Goal: Task Accomplishment & Management: Manage account settings

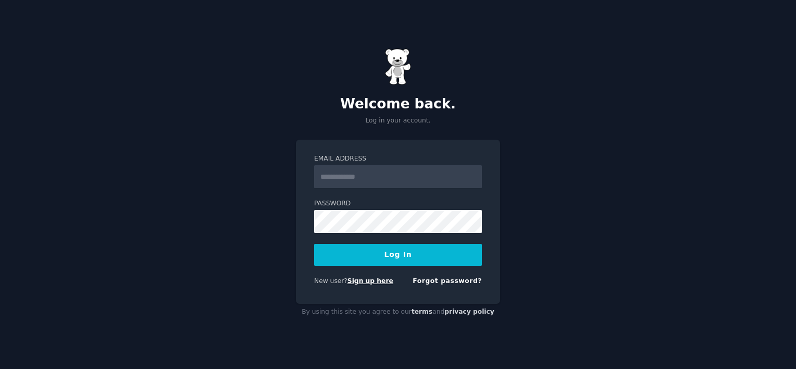
click at [381, 277] on link "Sign up here" at bounding box center [370, 280] width 46 height 7
click at [422, 277] on link "Forgot password?" at bounding box center [446, 280] width 69 height 7
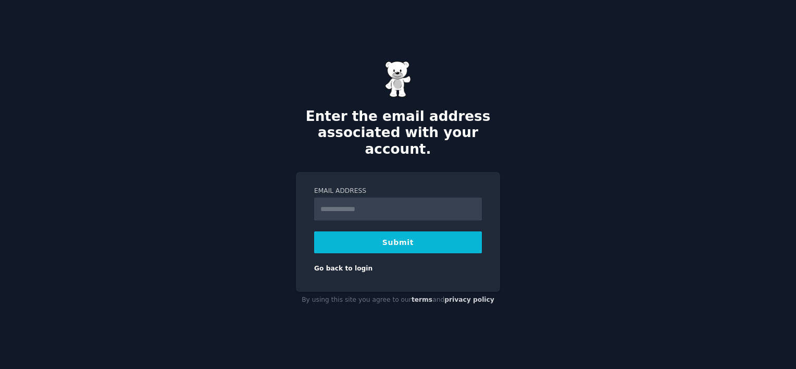
click at [381, 197] on input "Email Address" at bounding box center [398, 208] width 168 height 23
type input "**********"
click at [373, 232] on button "Submit" at bounding box center [398, 242] width 168 height 22
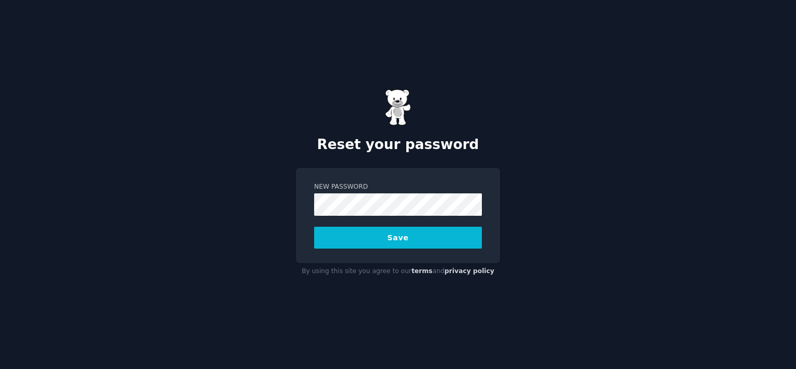
click at [368, 237] on button "Save" at bounding box center [398, 238] width 168 height 22
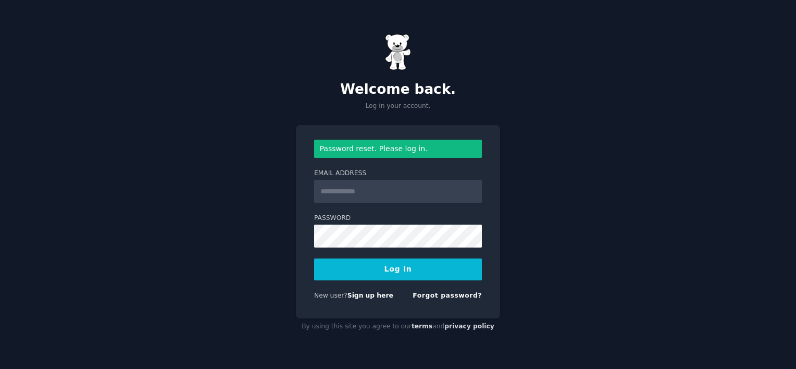
type input "**********"
click at [367, 266] on button "Log In" at bounding box center [398, 269] width 168 height 22
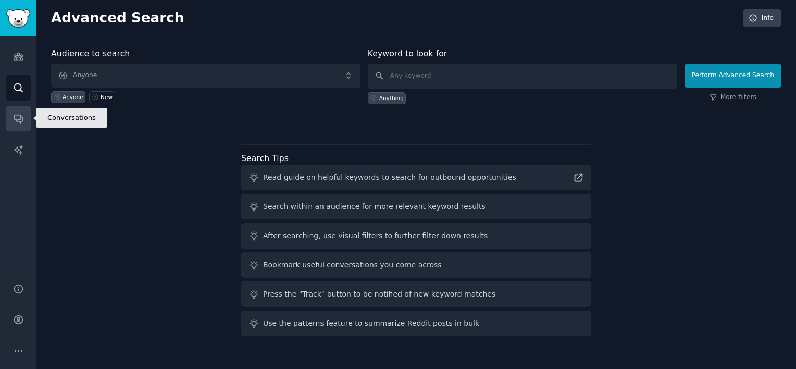
click at [14, 107] on link "Conversations" at bounding box center [19, 119] width 26 height 26
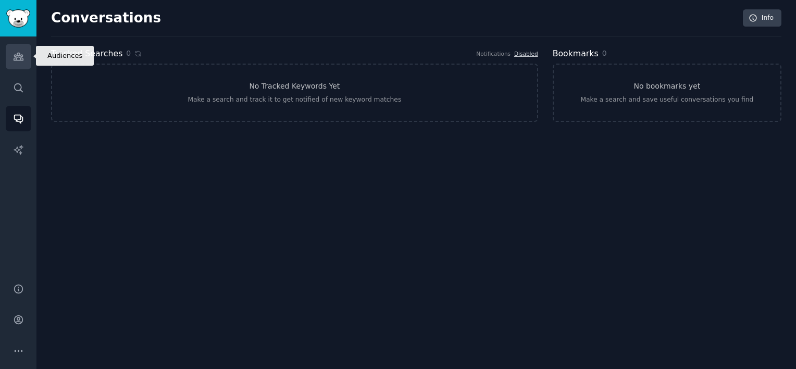
click at [14, 51] on icon "Sidebar" at bounding box center [18, 56] width 11 height 11
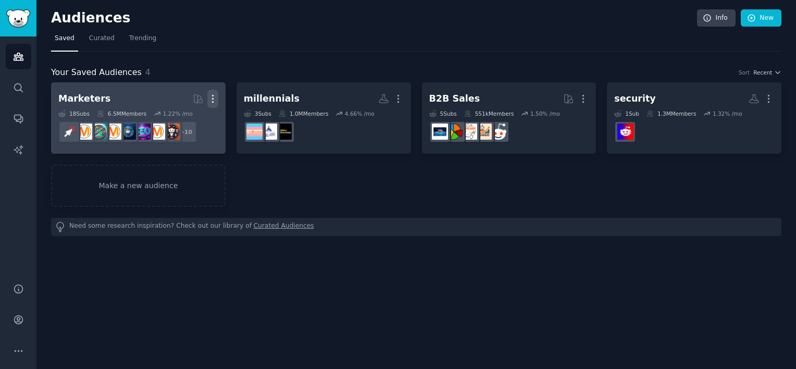
click at [208, 91] on button "More" at bounding box center [212, 99] width 11 height 18
click at [181, 115] on p "Delete" at bounding box center [184, 120] width 24 height 11
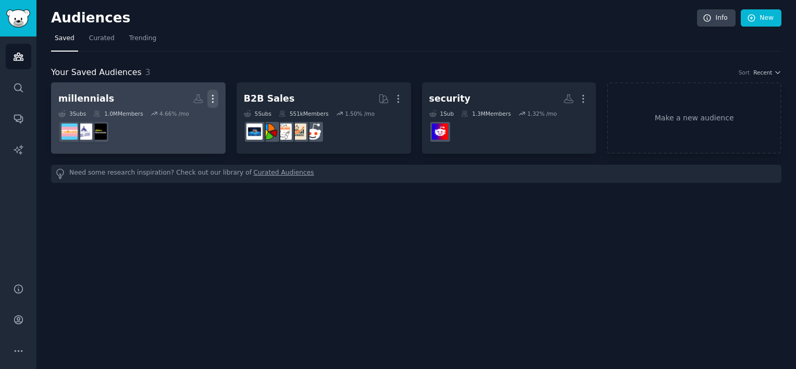
click at [395, 96] on icon "button" at bounding box center [398, 98] width 11 height 11
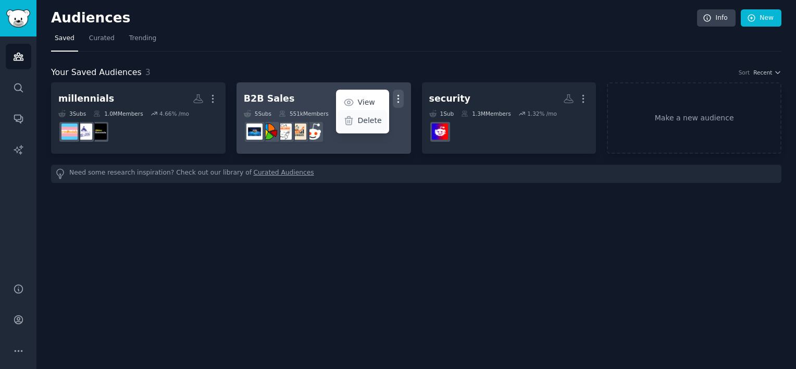
click at [359, 121] on p "Delete" at bounding box center [370, 120] width 24 height 11
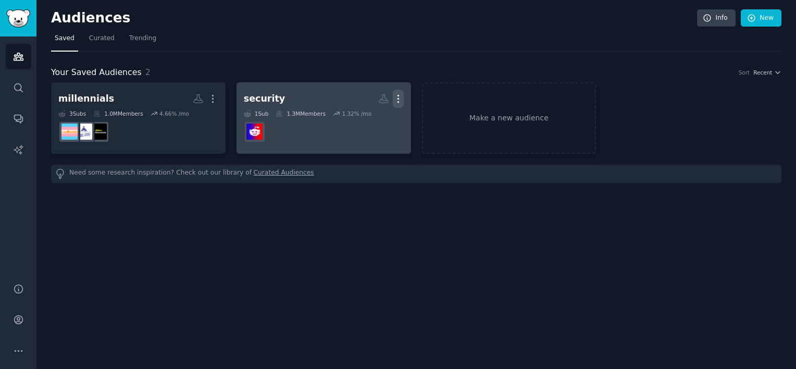
click at [394, 98] on icon "button" at bounding box center [398, 98] width 11 height 11
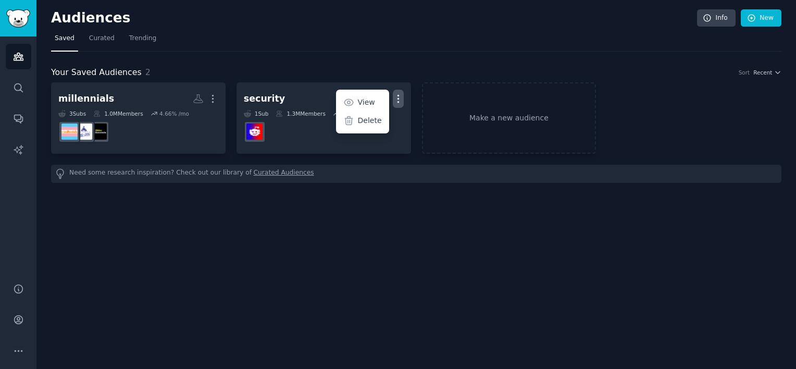
drag, startPoint x: 370, startPoint y: 123, endPoint x: 456, endPoint y: 32, distance: 124.9
click at [371, 123] on p "Delete" at bounding box center [370, 120] width 24 height 11
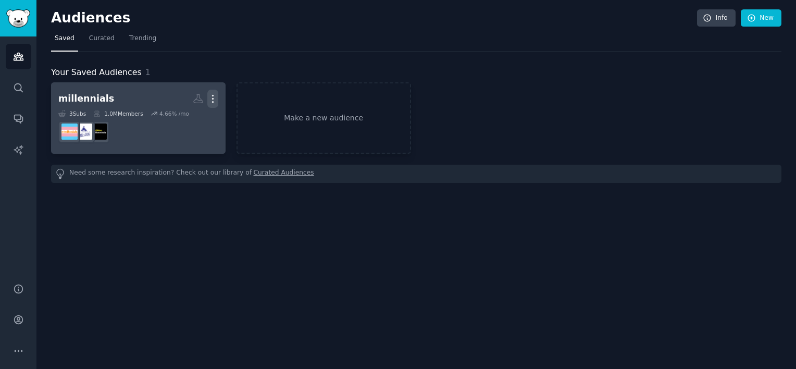
click at [212, 94] on icon "button" at bounding box center [212, 98] width 11 height 11
click at [190, 122] on p "Delete" at bounding box center [184, 120] width 24 height 11
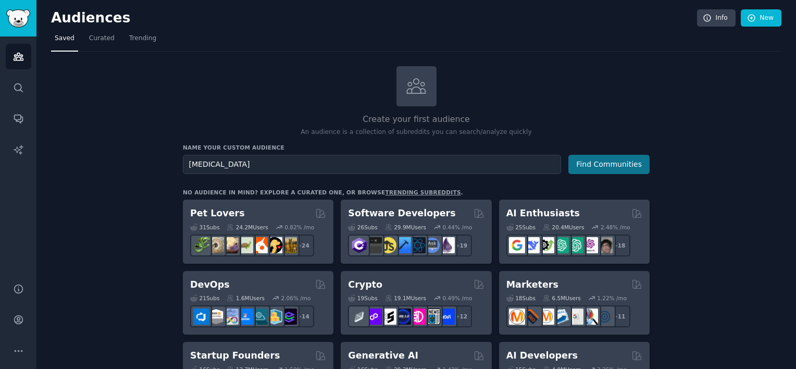
type input "[MEDICAL_DATA]"
click at [613, 165] on button "Find Communities" at bounding box center [608, 164] width 81 height 19
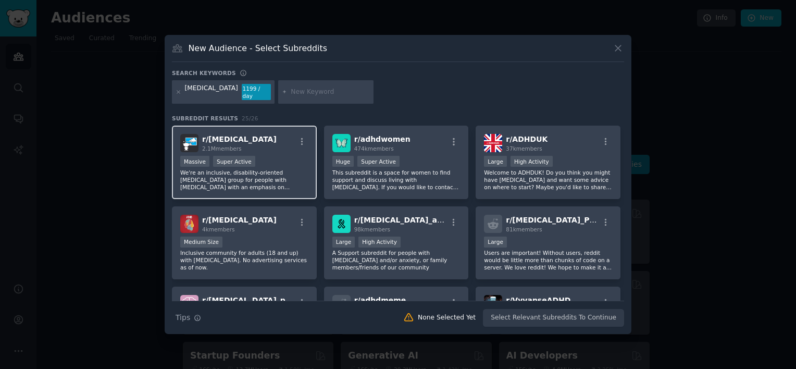
click at [270, 142] on div "r/ [MEDICAL_DATA] 2.1M members" at bounding box center [244, 143] width 128 height 18
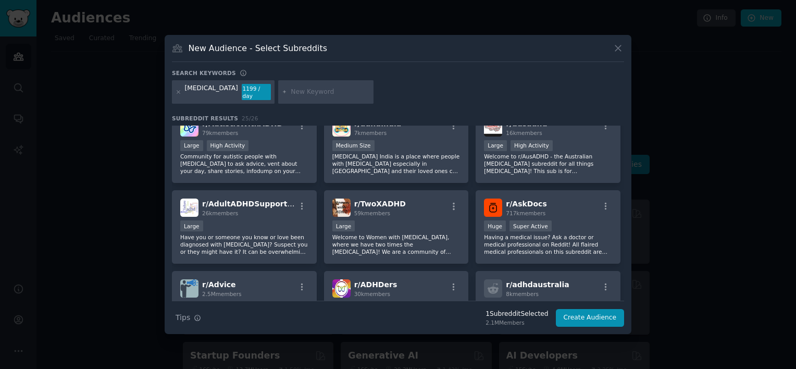
scroll to position [260, 0]
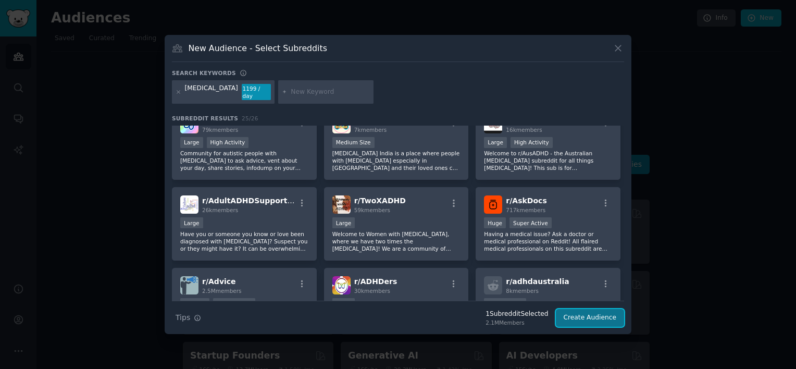
click at [574, 319] on button "Create Audience" at bounding box center [590, 318] width 69 height 18
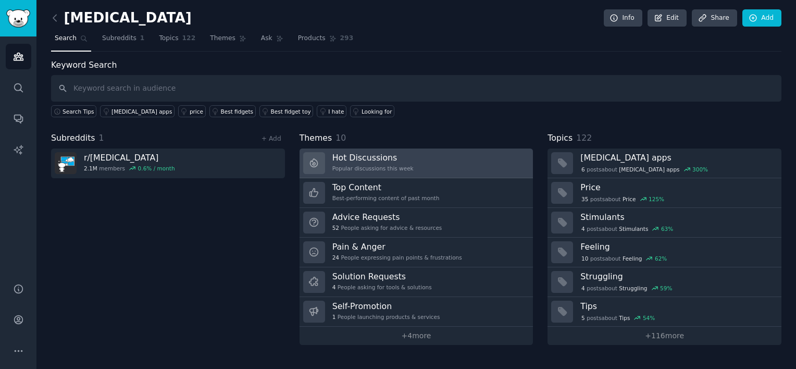
click at [384, 174] on link "Hot Discussions Popular discussions this week" at bounding box center [416, 163] width 234 height 30
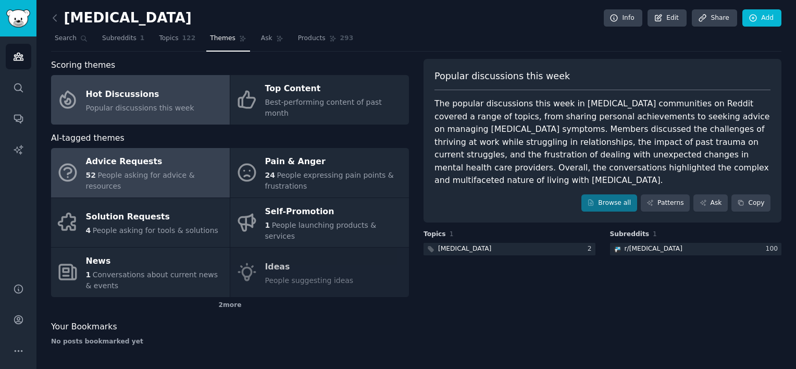
click at [155, 174] on span "People asking for advice & resources" at bounding box center [140, 180] width 109 height 19
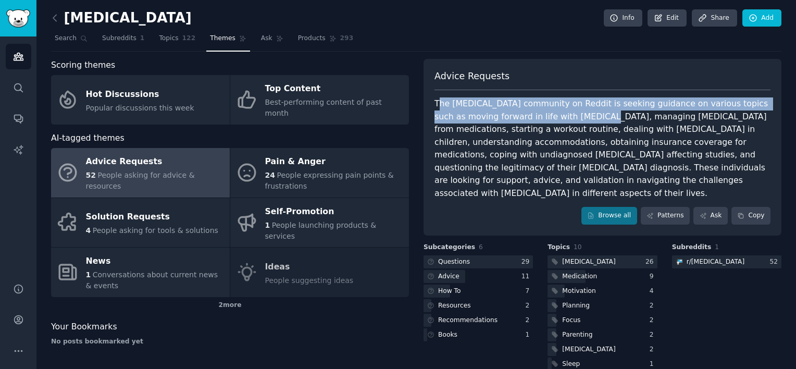
drag, startPoint x: 437, startPoint y: 104, endPoint x: 582, endPoint y: 115, distance: 145.2
click at [582, 115] on div "The [MEDICAL_DATA] community on Reddit is seeking guidance on various topics su…" at bounding box center [602, 148] width 336 height 102
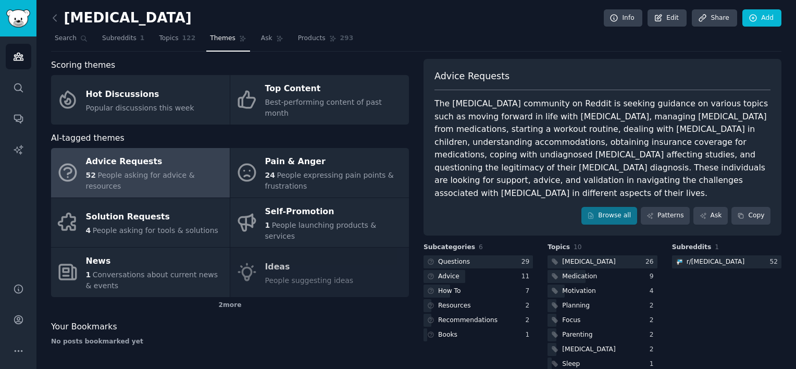
drag, startPoint x: 582, startPoint y: 115, endPoint x: 562, endPoint y: 142, distance: 33.5
click at [562, 142] on div "The [MEDICAL_DATA] community on Reddit is seeking guidance on various topics su…" at bounding box center [602, 148] width 336 height 102
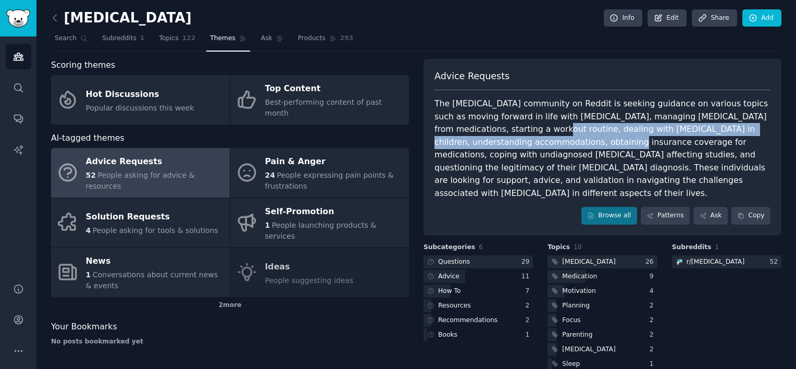
drag, startPoint x: 561, startPoint y: 142, endPoint x: 522, endPoint y: 124, distance: 43.2
click at [522, 124] on div "The [MEDICAL_DATA] community on Reddit is seeking guidance on various topics su…" at bounding box center [602, 148] width 336 height 102
drag, startPoint x: 522, startPoint y: 124, endPoint x: 512, endPoint y: 148, distance: 25.2
click at [512, 148] on div "The [MEDICAL_DATA] community on Reddit is seeking guidance on various topics su…" at bounding box center [602, 148] width 336 height 102
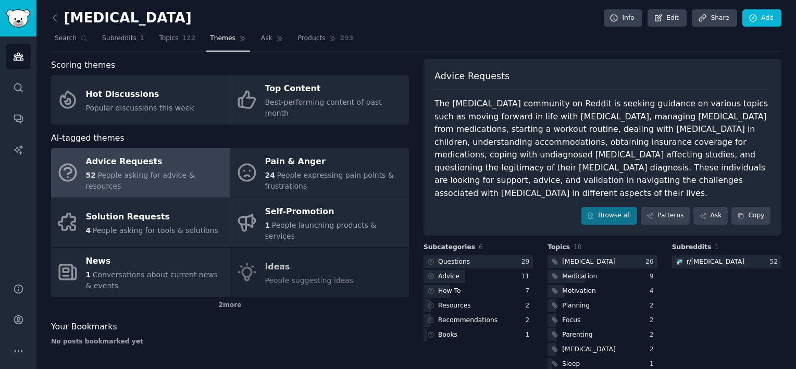
click at [509, 169] on div "The [MEDICAL_DATA] community on Reddit is seeking guidance on various topics su…" at bounding box center [602, 148] width 336 height 102
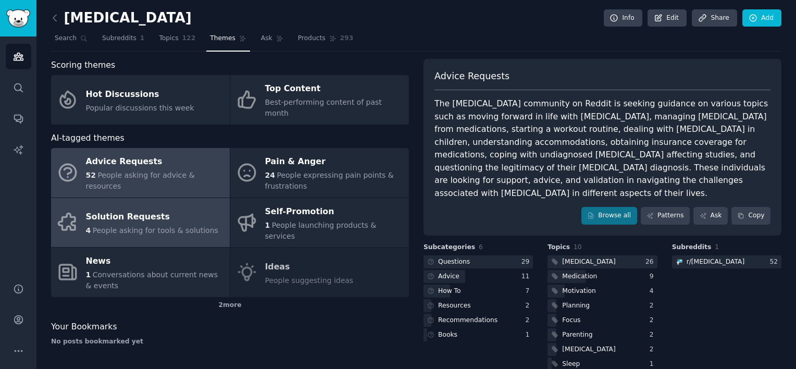
click at [155, 214] on div "Solution Requests" at bounding box center [152, 217] width 132 height 17
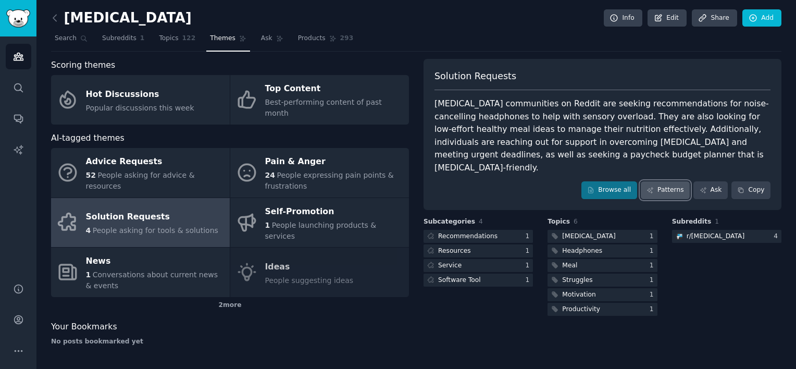
click at [658, 184] on link "Patterns" at bounding box center [665, 190] width 49 height 18
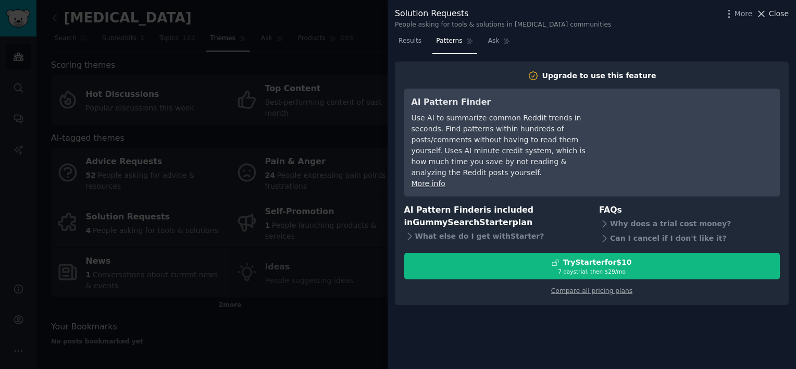
click at [768, 11] on button "Close" at bounding box center [772, 13] width 33 height 11
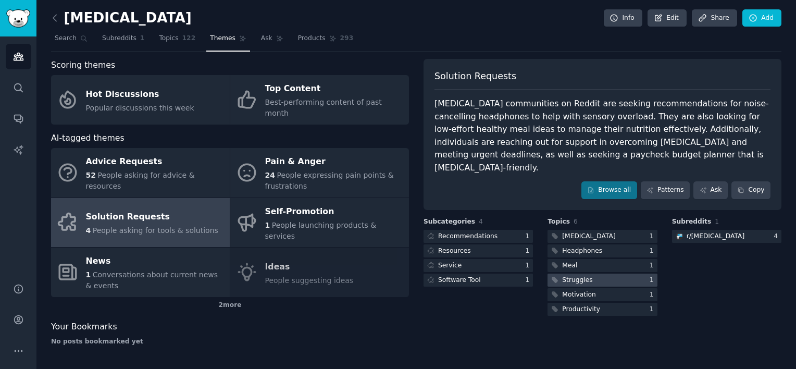
click at [587, 276] on div "Struggles" at bounding box center [577, 280] width 30 height 9
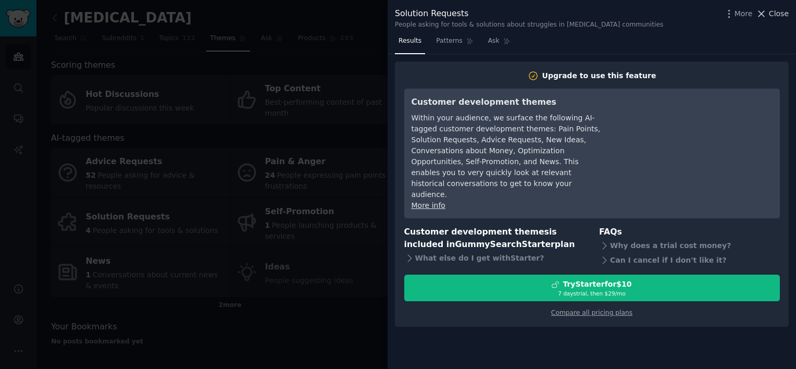
click at [761, 19] on icon at bounding box center [761, 13] width 11 height 11
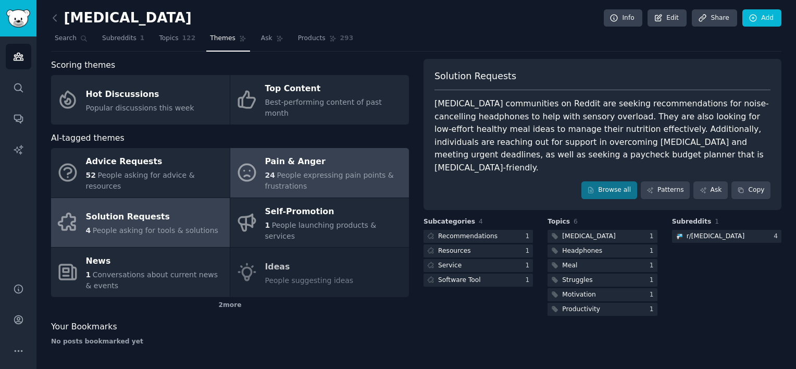
click at [282, 182] on span "People expressing pain points & frustrations" at bounding box center [329, 180] width 129 height 19
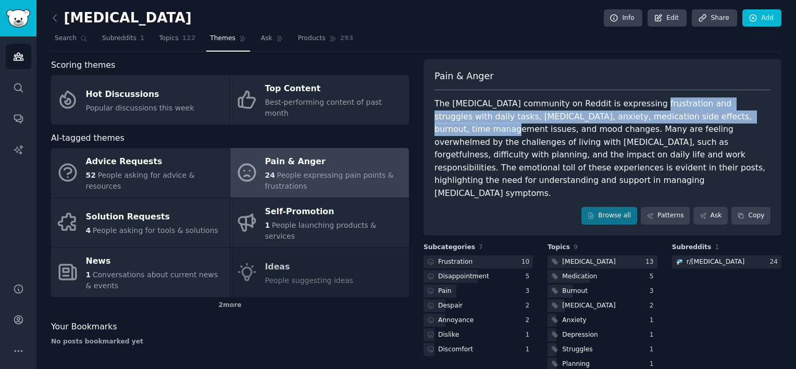
drag, startPoint x: 656, startPoint y: 97, endPoint x: 728, endPoint y: 112, distance: 74.1
click at [728, 112] on div "Pain & Anger The [MEDICAL_DATA] community on Reddit is expressing frustration a…" at bounding box center [602, 147] width 358 height 177
click at [577, 121] on div "The [MEDICAL_DATA] community on Reddit is expressing frustration and struggles …" at bounding box center [602, 148] width 336 height 102
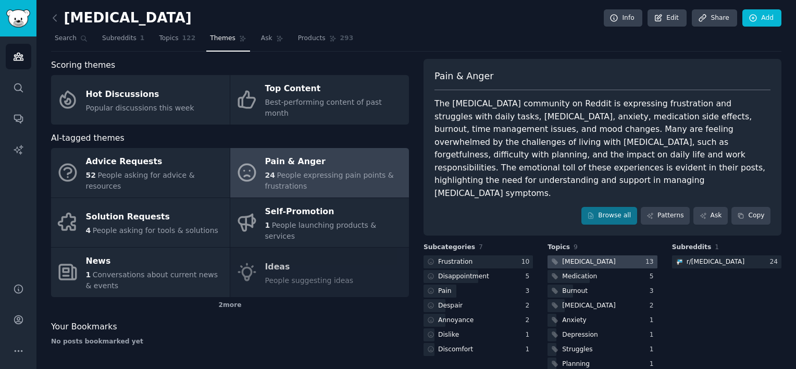
click at [594, 255] on div at bounding box center [601, 261] width 109 height 13
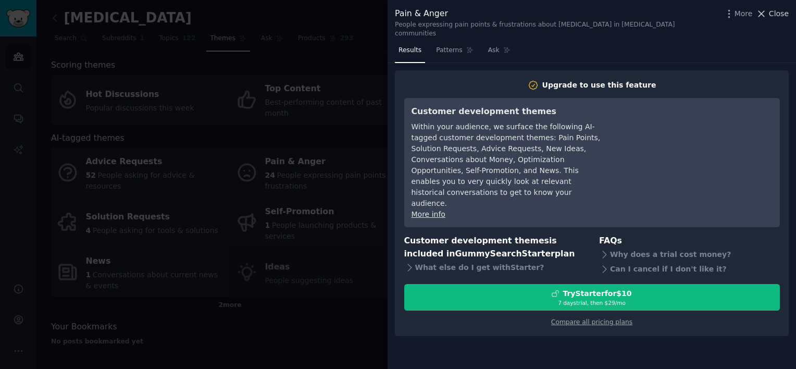
click at [780, 14] on span "Close" at bounding box center [779, 13] width 20 height 11
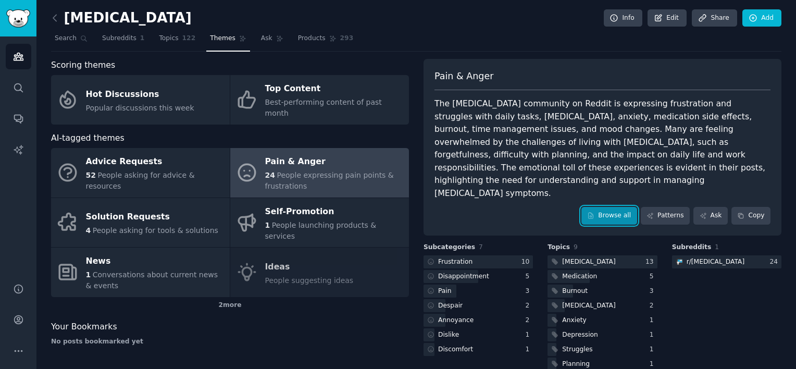
click at [595, 207] on link "Browse all" at bounding box center [609, 216] width 56 height 18
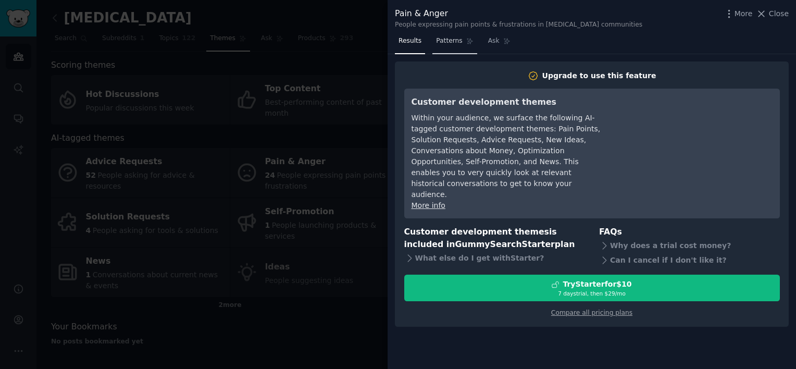
click at [454, 48] on link "Patterns" at bounding box center [454, 43] width 44 height 21
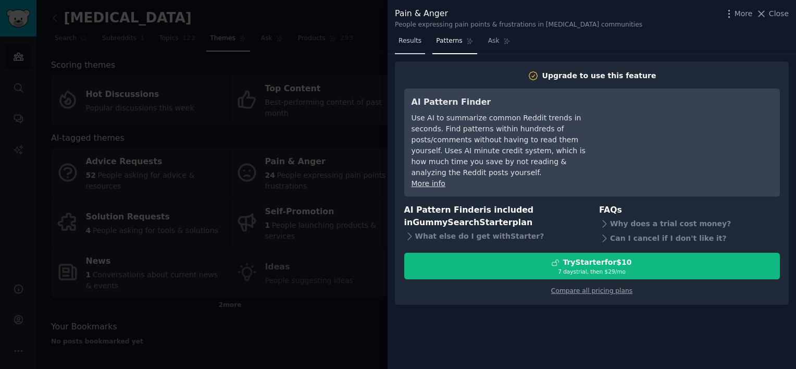
click at [425, 42] on link "Results" at bounding box center [410, 43] width 30 height 21
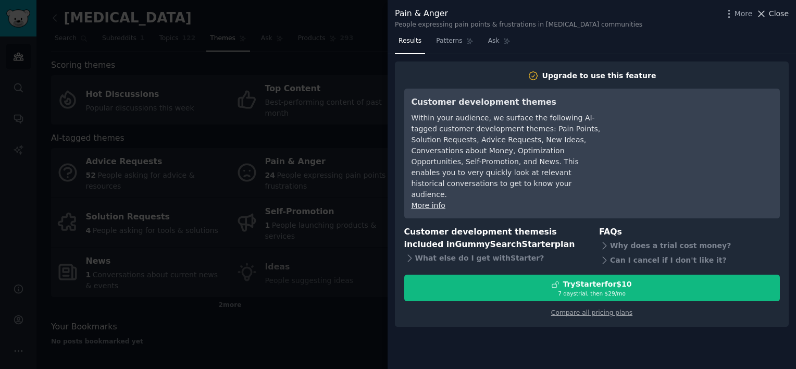
click at [781, 17] on span "Close" at bounding box center [779, 13] width 20 height 11
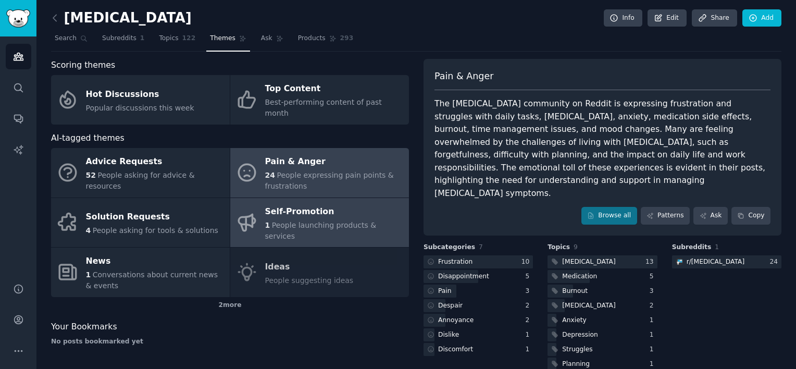
click at [306, 206] on div "Self-Promotion" at bounding box center [334, 211] width 139 height 17
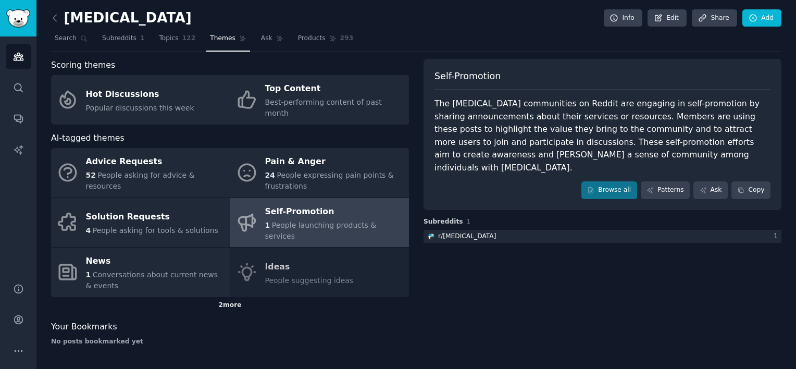
click at [225, 310] on div "2 more" at bounding box center [230, 305] width 358 height 17
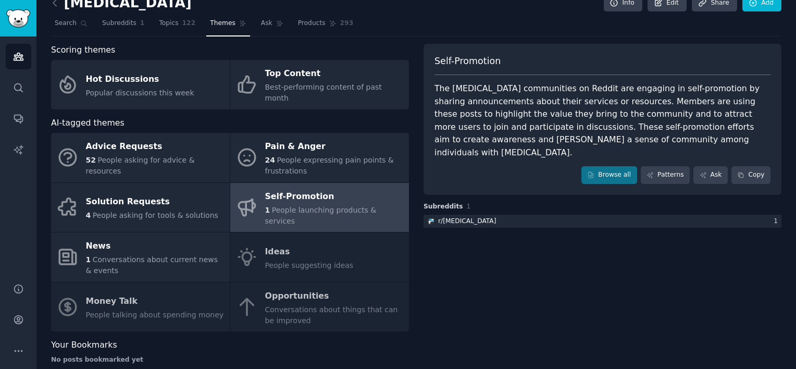
scroll to position [31, 0]
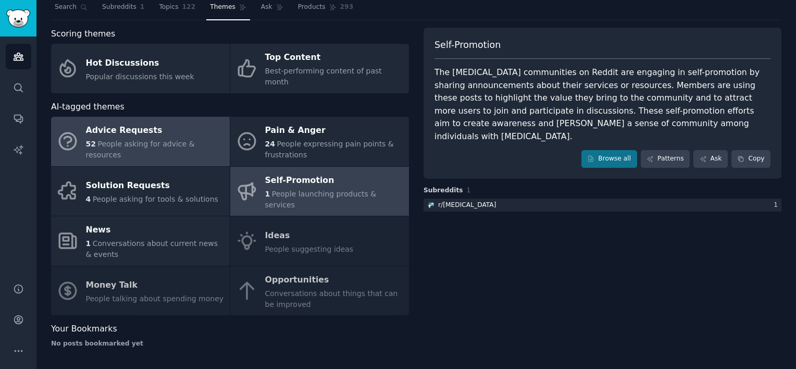
click at [106, 132] on div "Advice Requests" at bounding box center [155, 130] width 139 height 17
